Goal: Navigation & Orientation: Find specific page/section

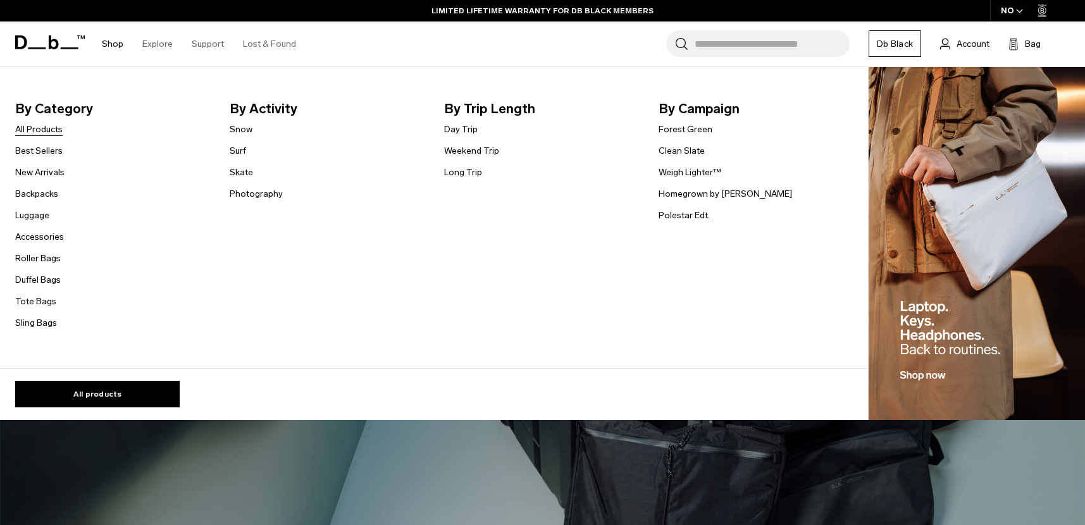
click at [43, 127] on link "All Products" at bounding box center [38, 129] width 47 height 13
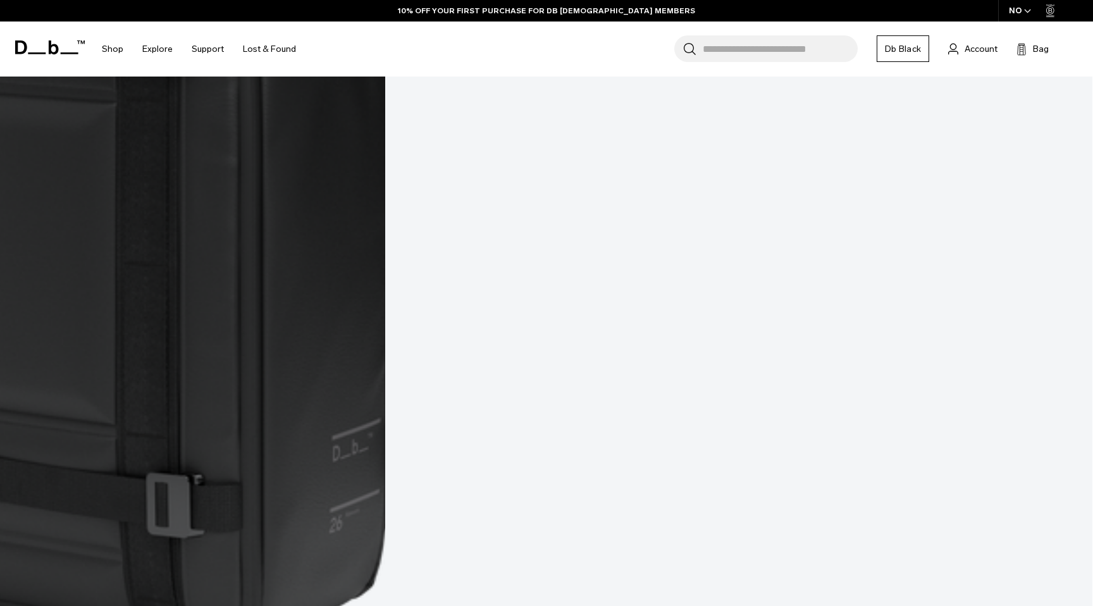
scroll to position [4822, 0]
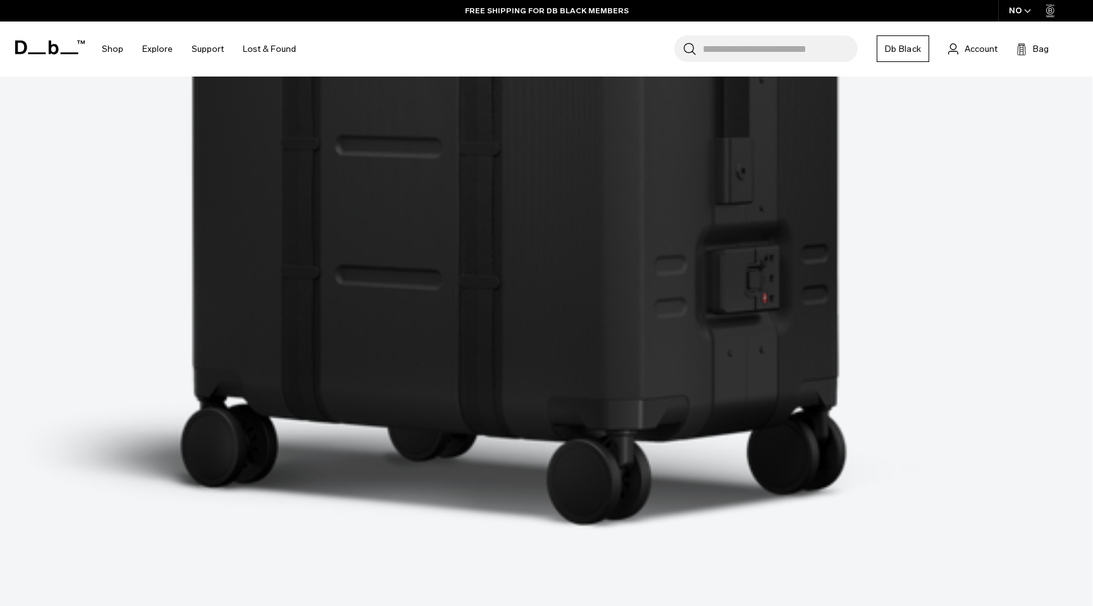
scroll to position [8829, 0]
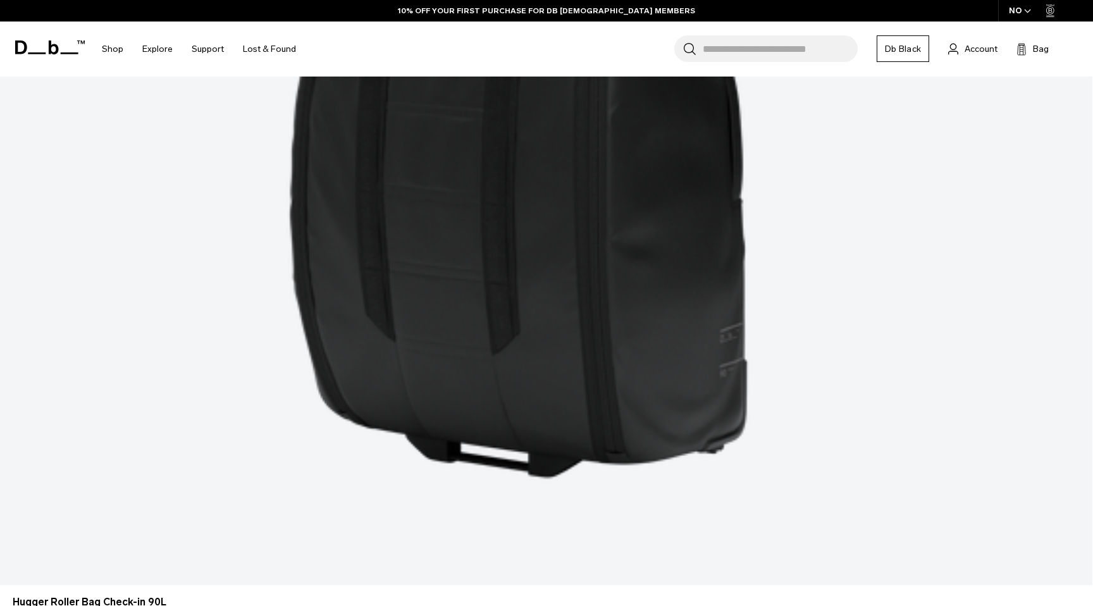
scroll to position [12872, 0]
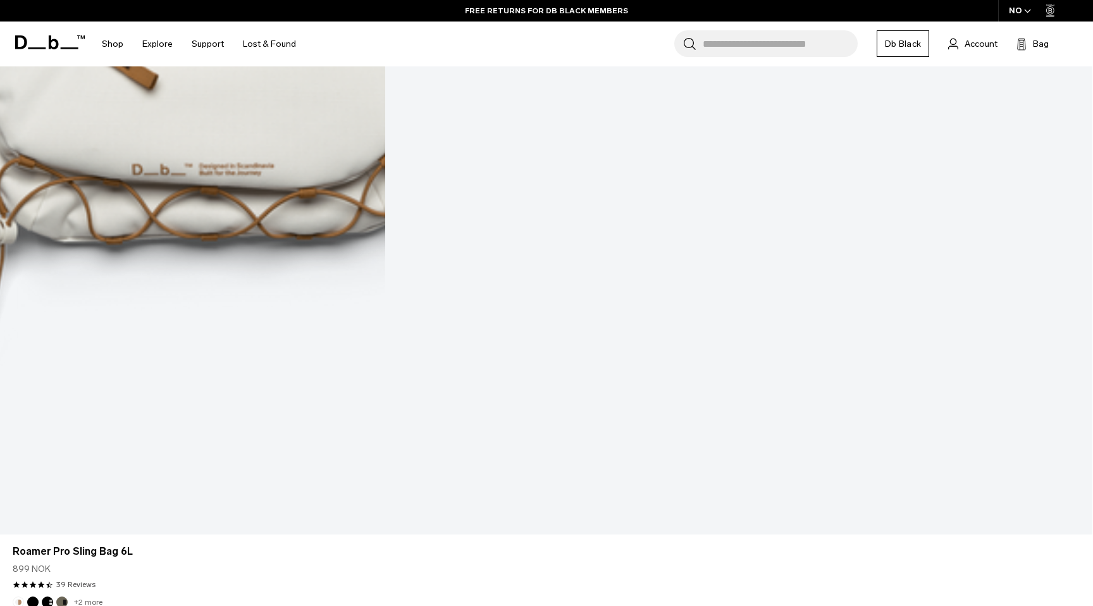
scroll to position [16818, 0]
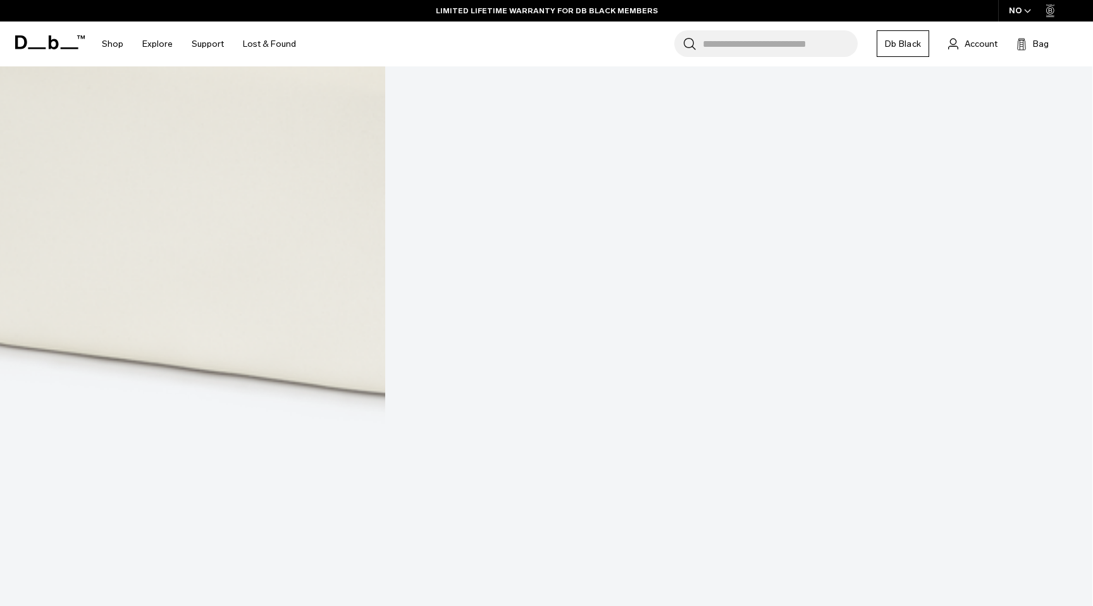
scroll to position [20955, 0]
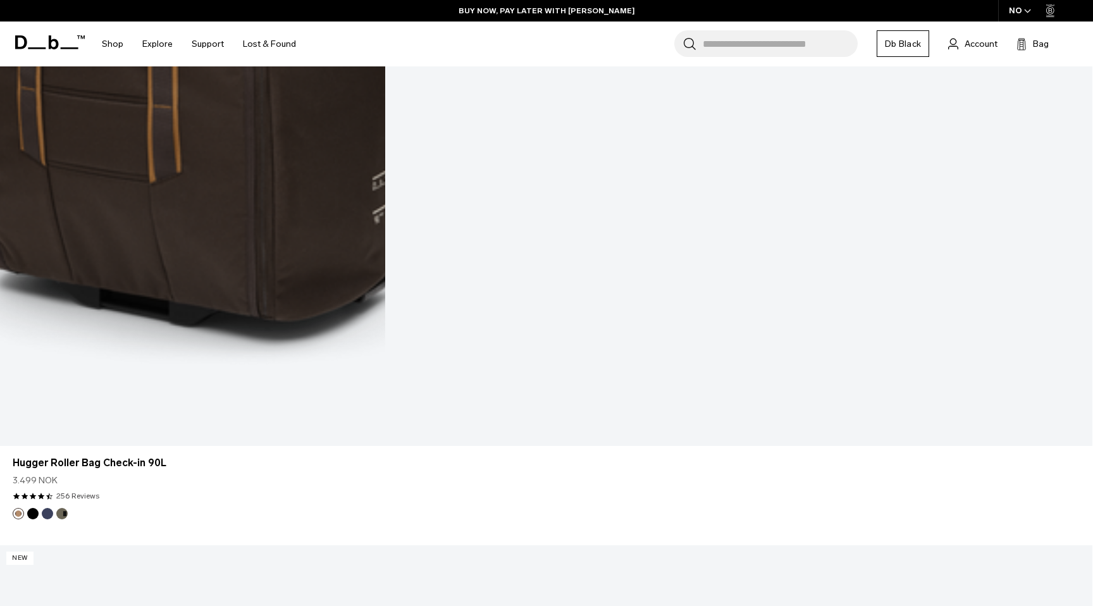
scroll to position [22027, 0]
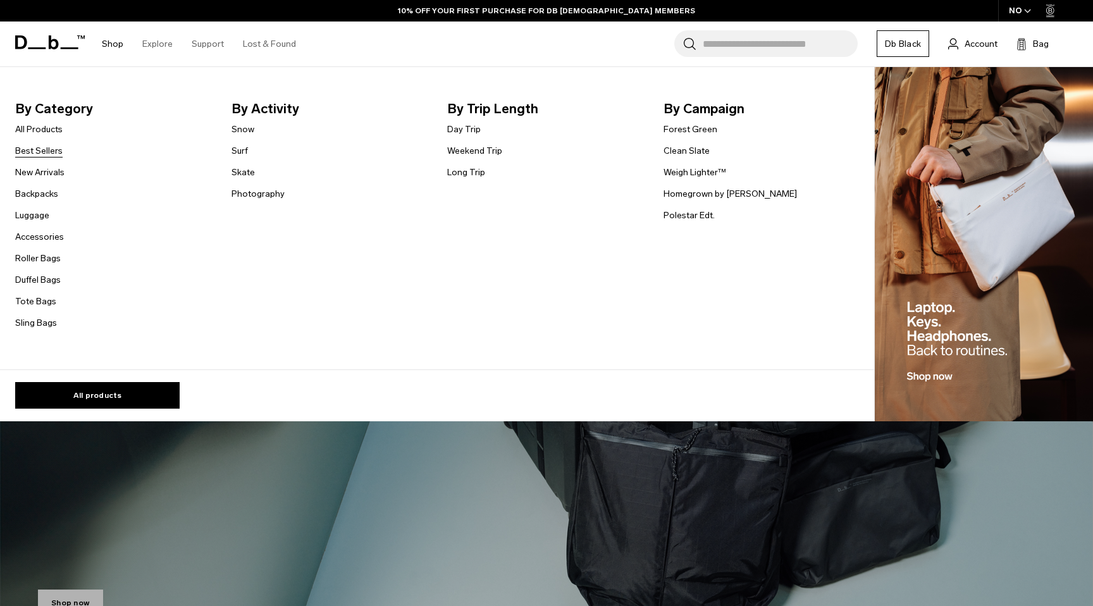
click at [43, 156] on link "Best Sellers" at bounding box center [38, 150] width 47 height 13
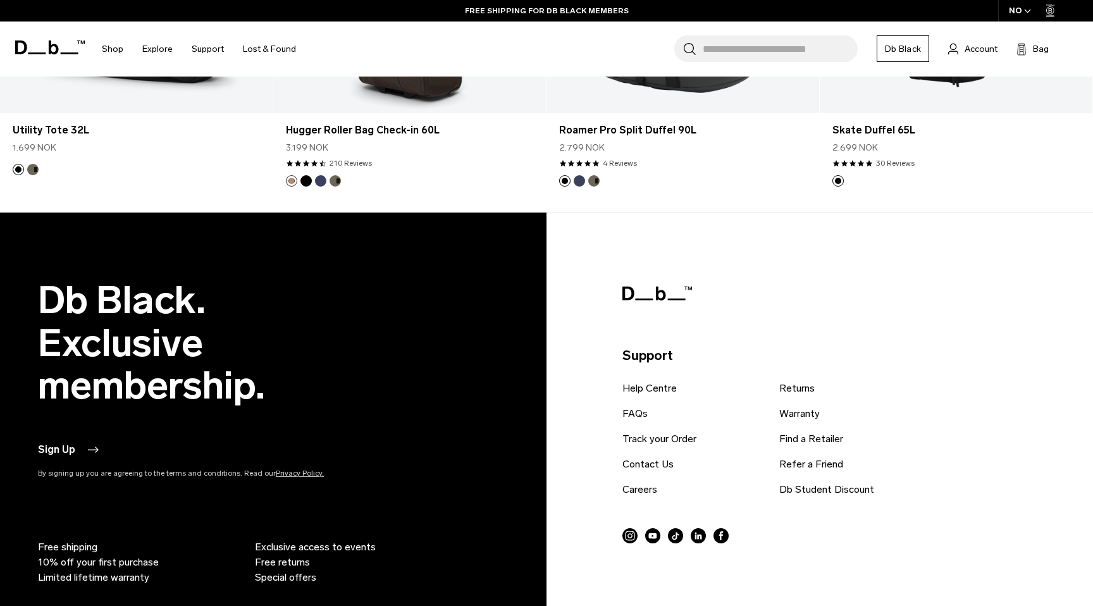
scroll to position [3624, 0]
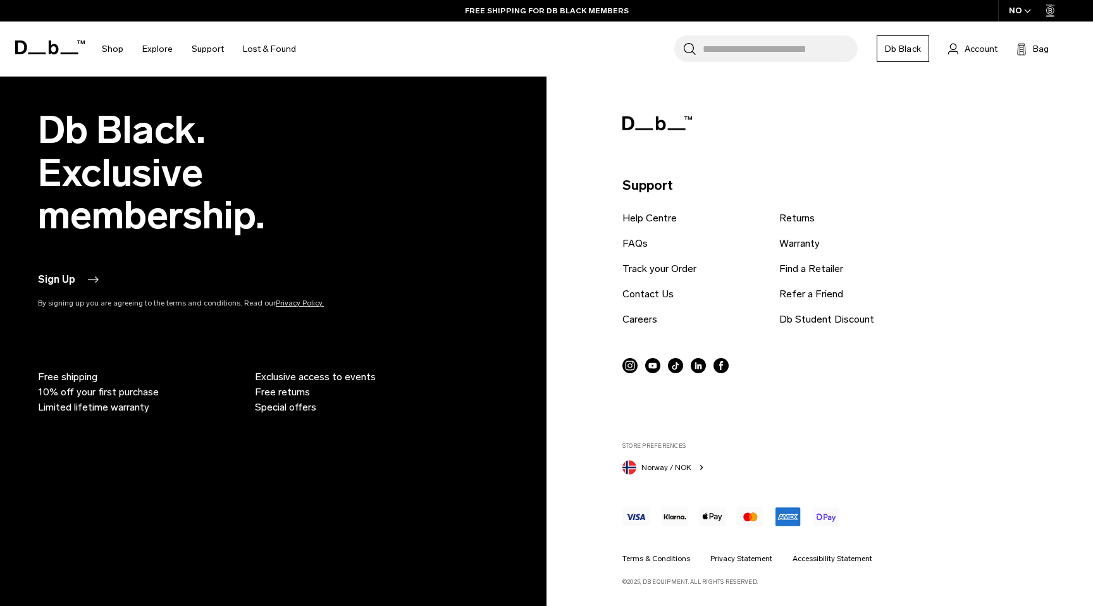
click at [627, 364] on icon at bounding box center [629, 365] width 15 height 15
